Goal: Transaction & Acquisition: Obtain resource

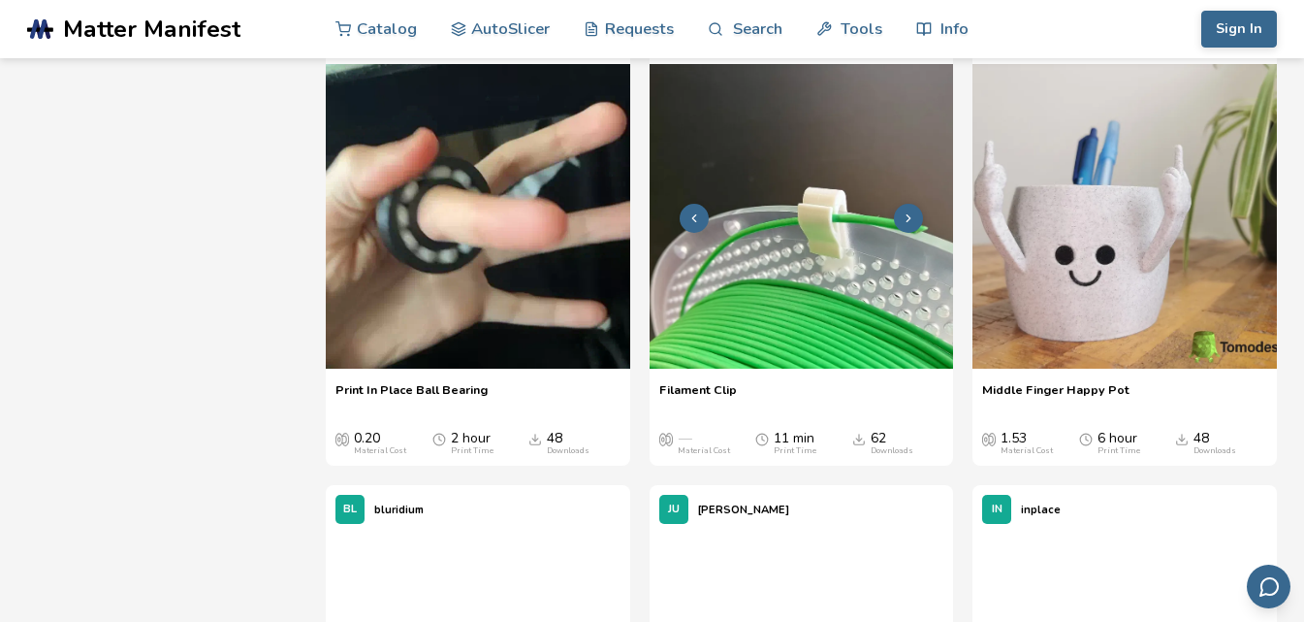
scroll to position [2231, 0]
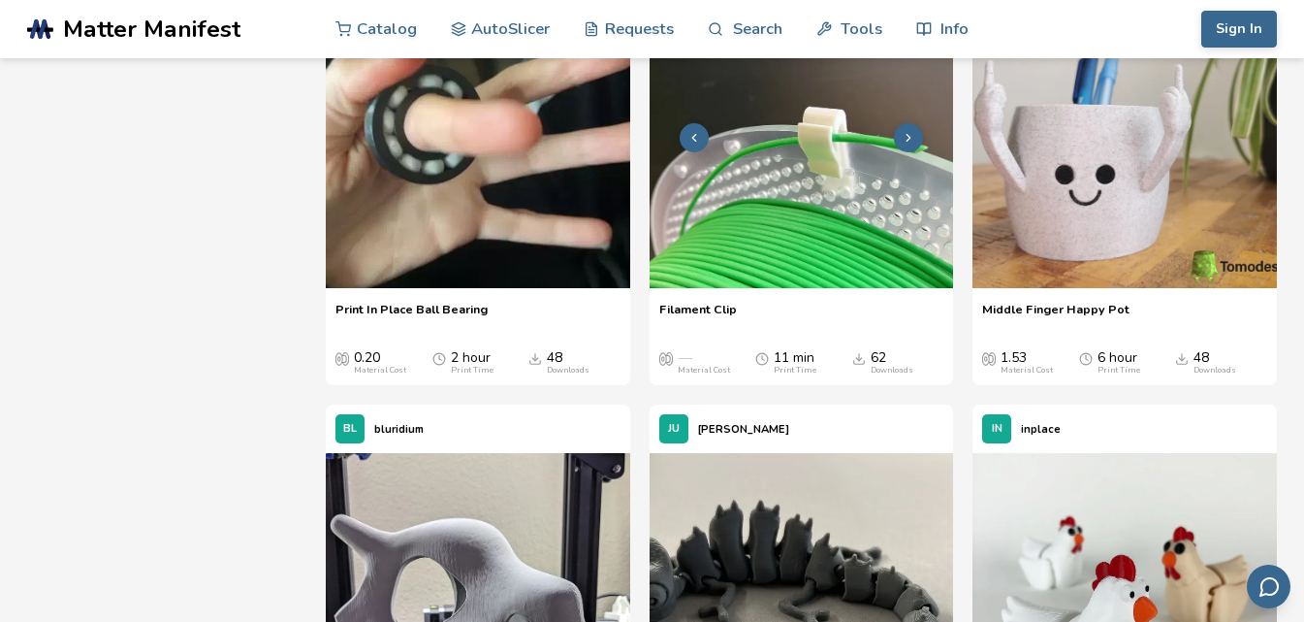
click at [812, 199] on img at bounding box center [802, 136] width 305 height 305
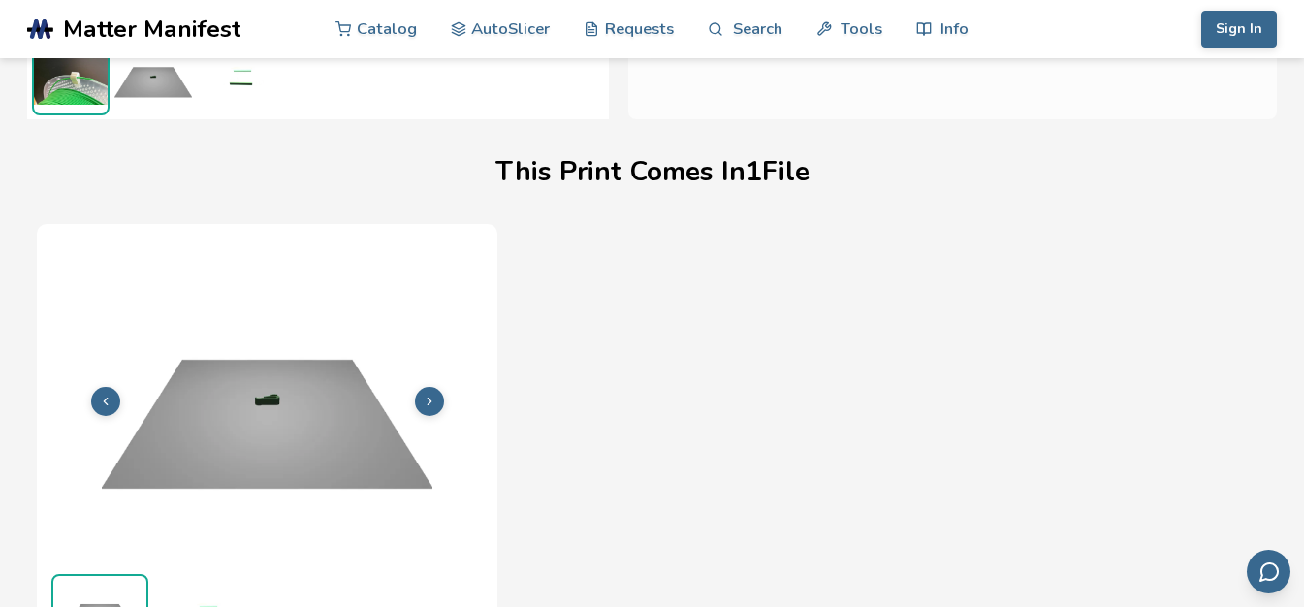
scroll to position [632, 0]
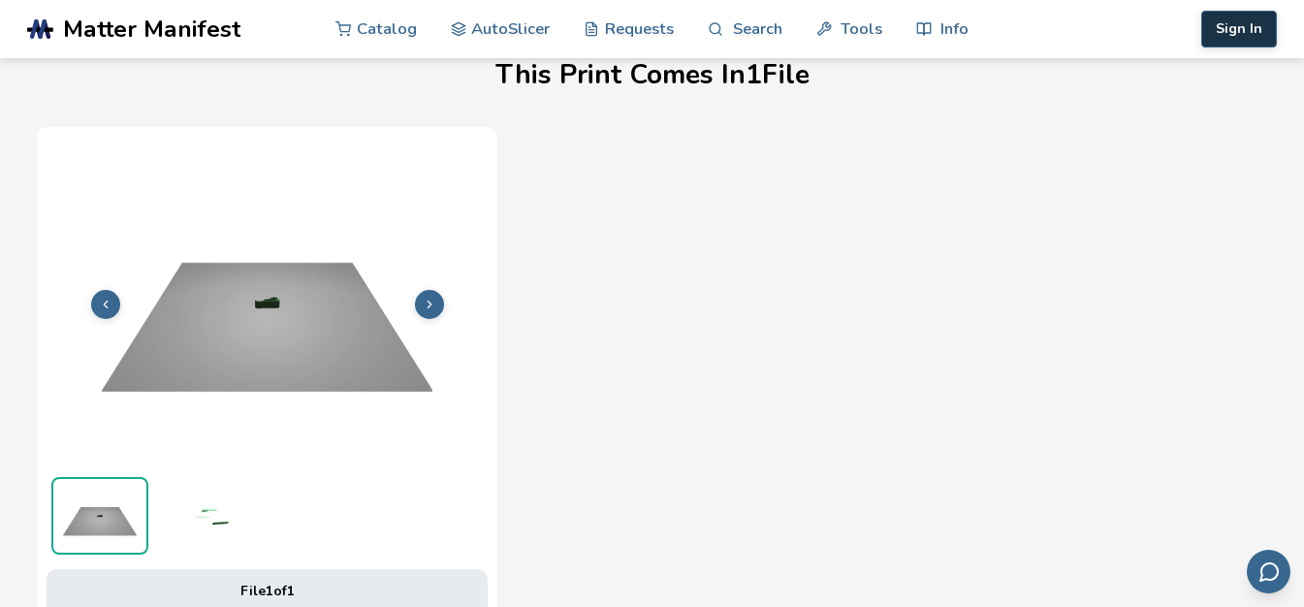
click at [1259, 29] on button "Sign In" at bounding box center [1240, 29] width 76 height 37
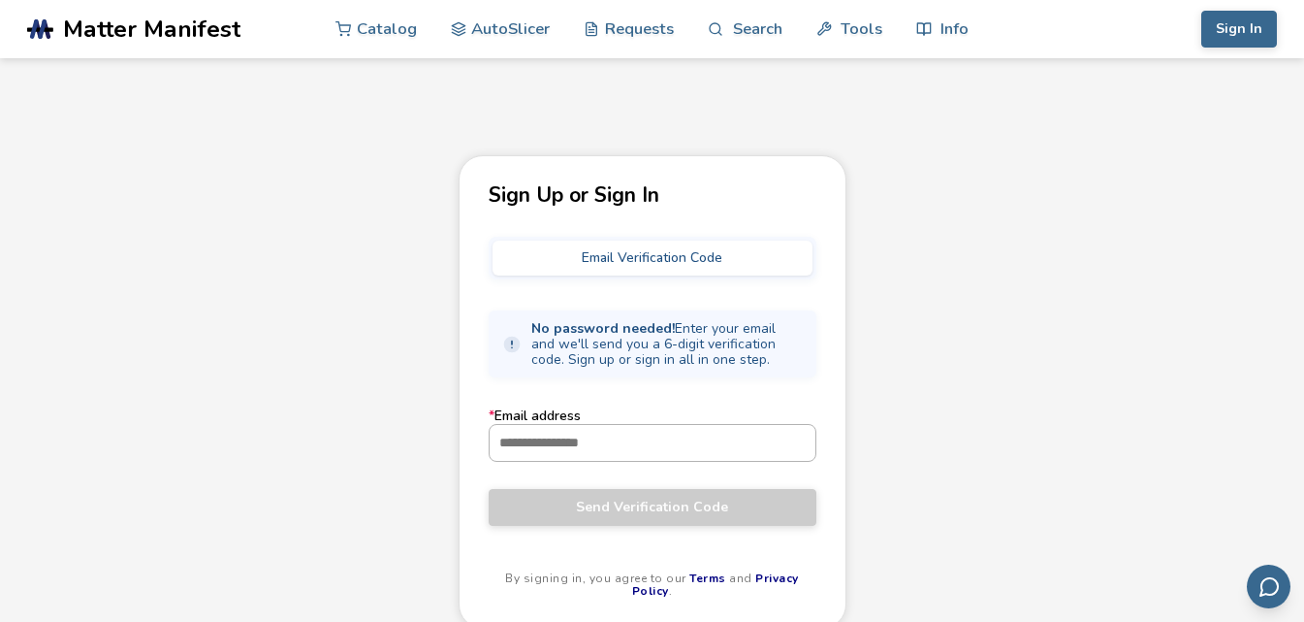
click at [563, 439] on input "* Email address" at bounding box center [653, 442] width 326 height 35
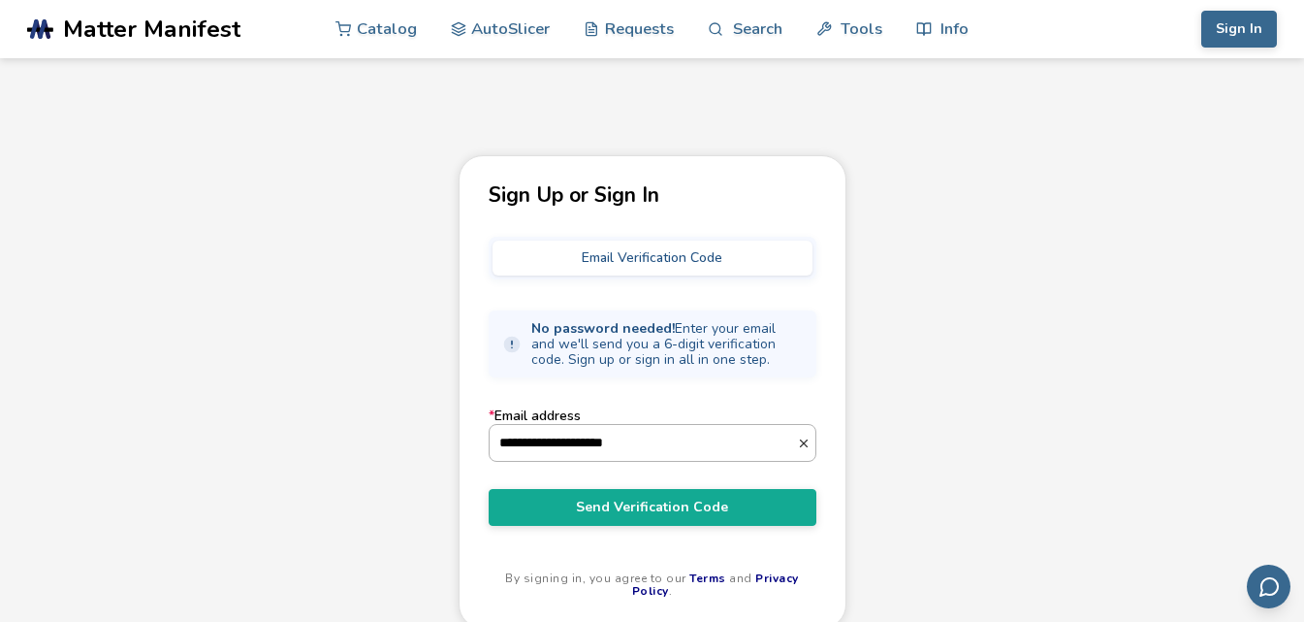
type input "**********"
click at [489, 489] on button "Send Verification Code" at bounding box center [653, 507] width 328 height 37
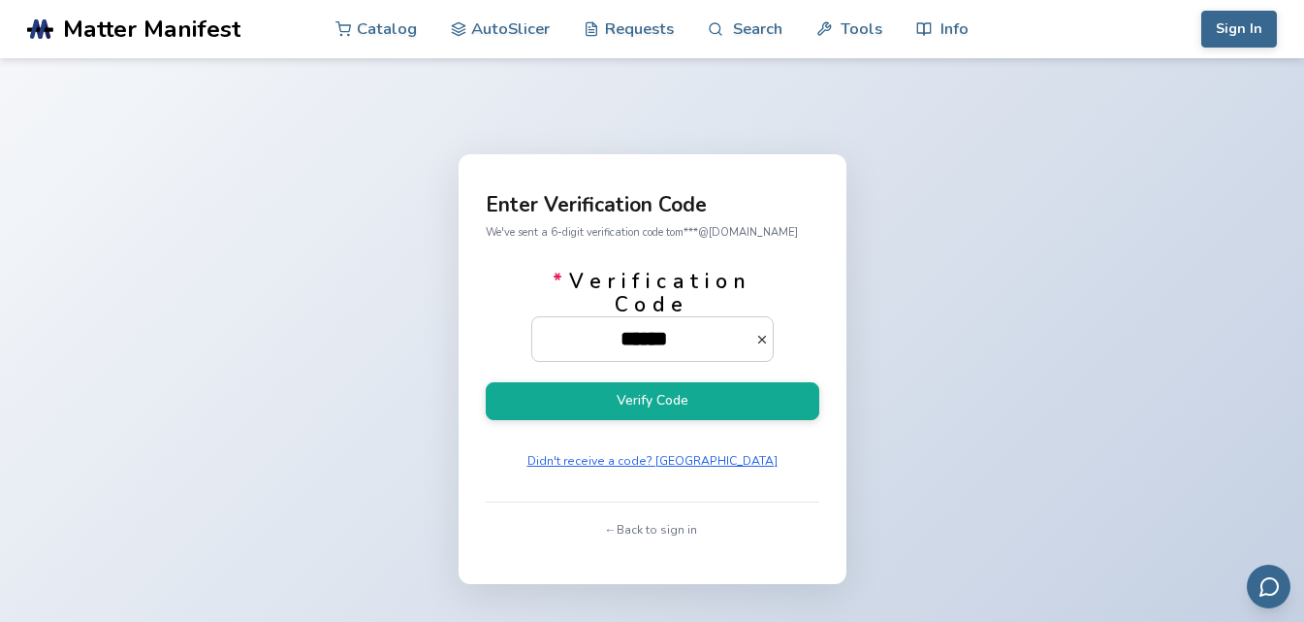
type input "******"
click at [486, 382] on button "Verify Code" at bounding box center [653, 401] width 334 height 38
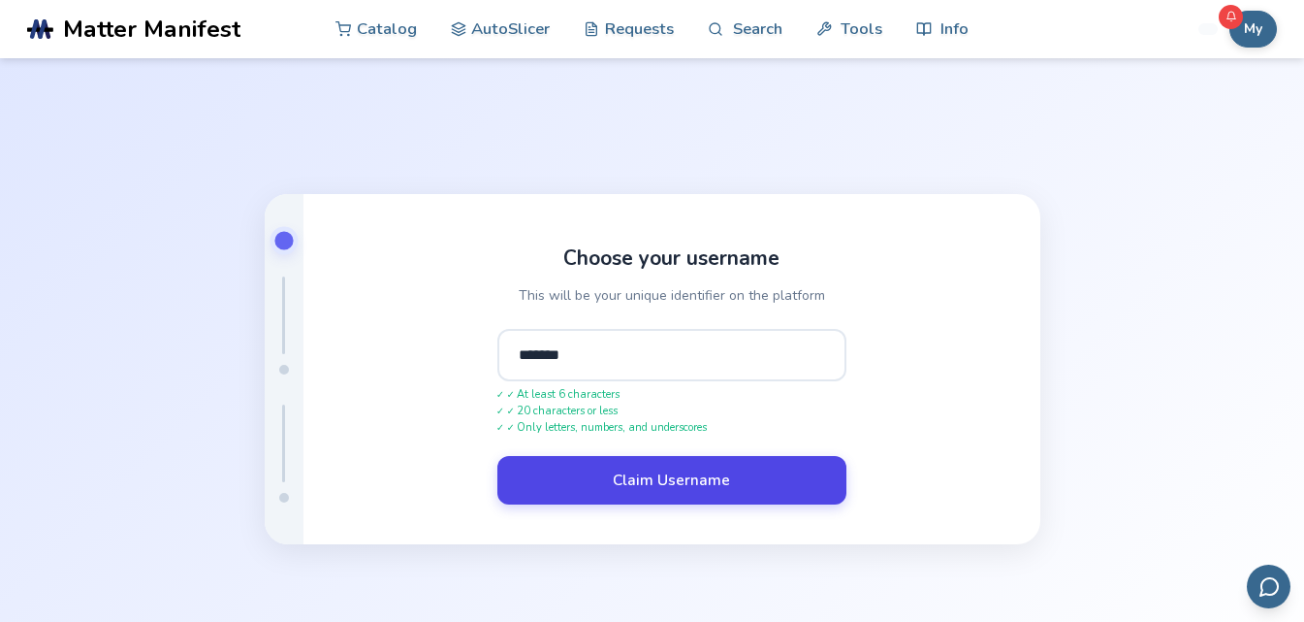
type input "*******"
click at [623, 481] on button "Claim Username" at bounding box center [672, 480] width 349 height 48
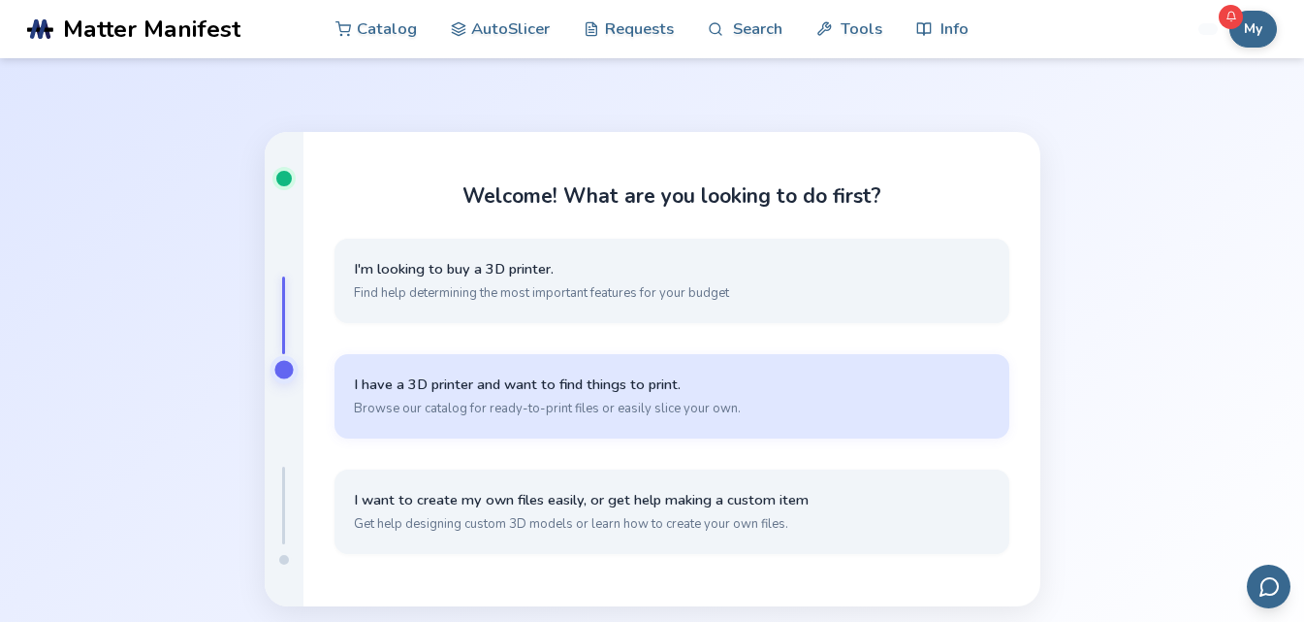
click at [484, 391] on span "I have a 3D printer and want to find things to print." at bounding box center [672, 384] width 636 height 18
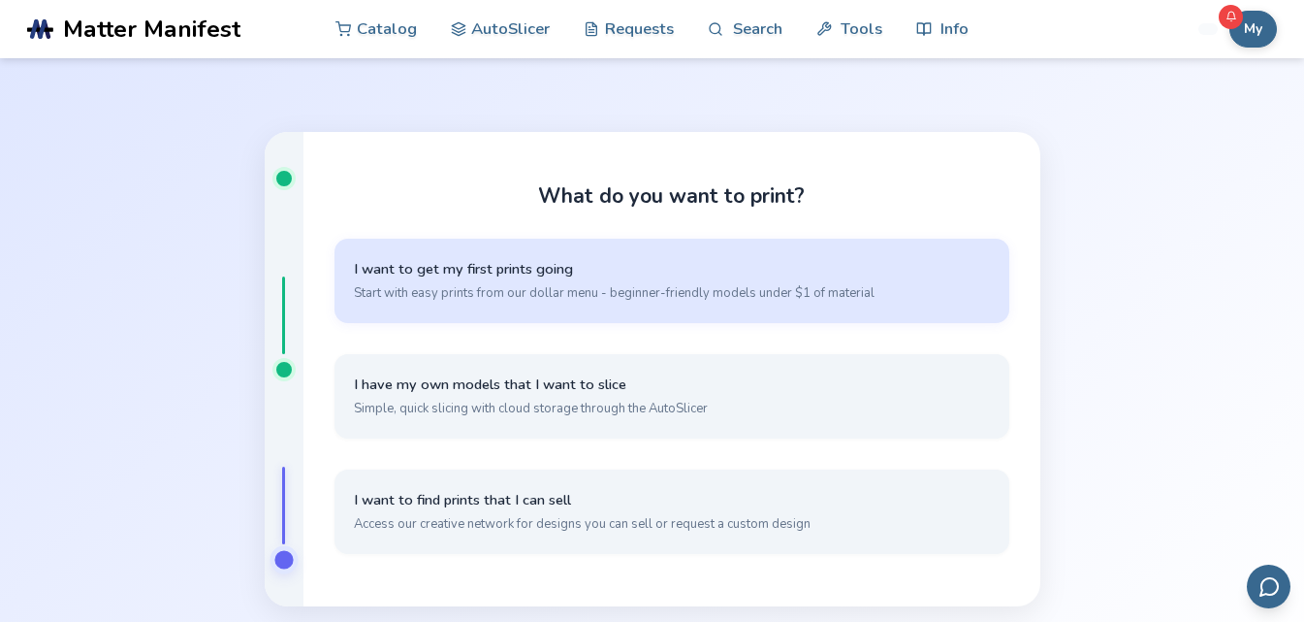
click at [485, 282] on button "I want to get my first prints going Start with easy prints from our dollar menu…" at bounding box center [672, 281] width 675 height 84
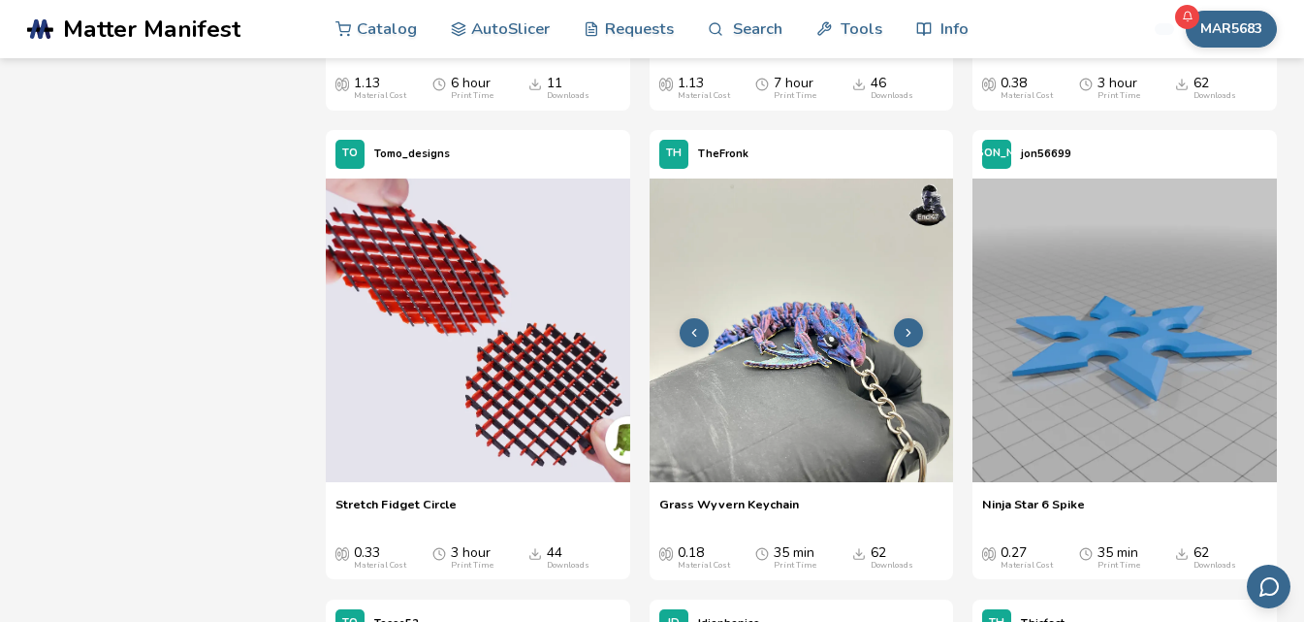
scroll to position [2037, 0]
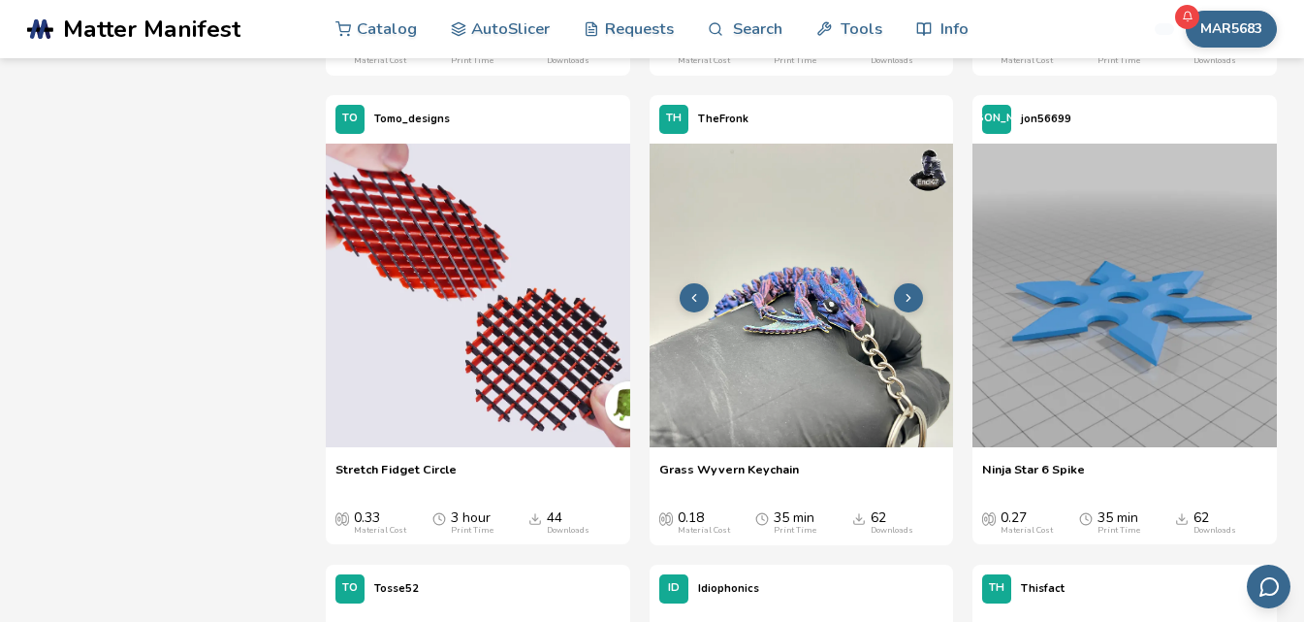
click at [816, 362] on img at bounding box center [802, 296] width 305 height 305
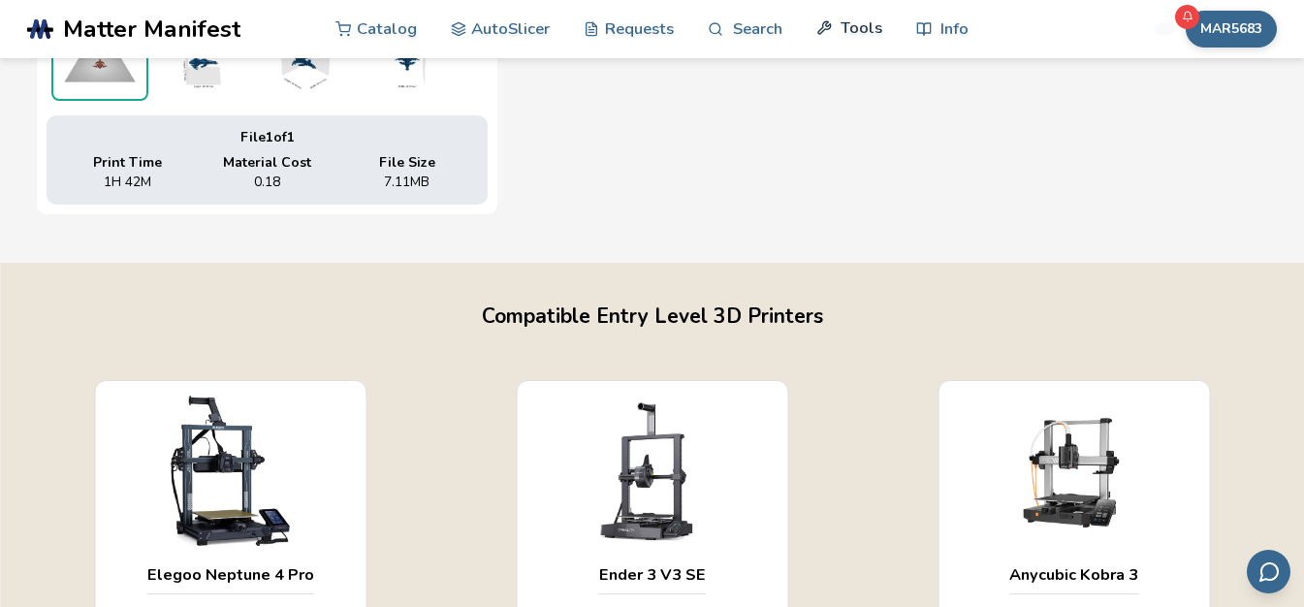
scroll to position [923, 0]
